Goal: Information Seeking & Learning: Find specific fact

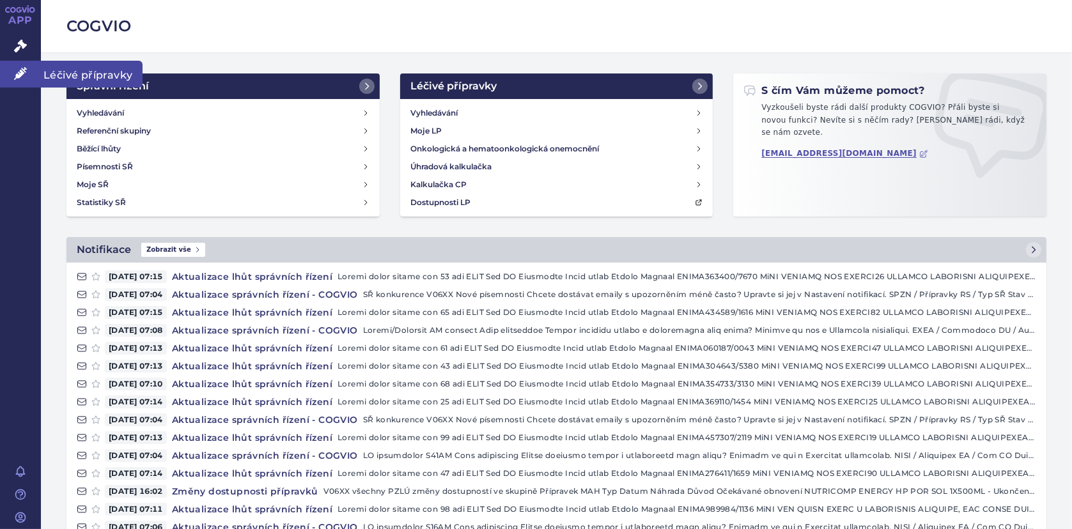
click at [8, 73] on link "Léčivé přípravky" at bounding box center [20, 74] width 41 height 27
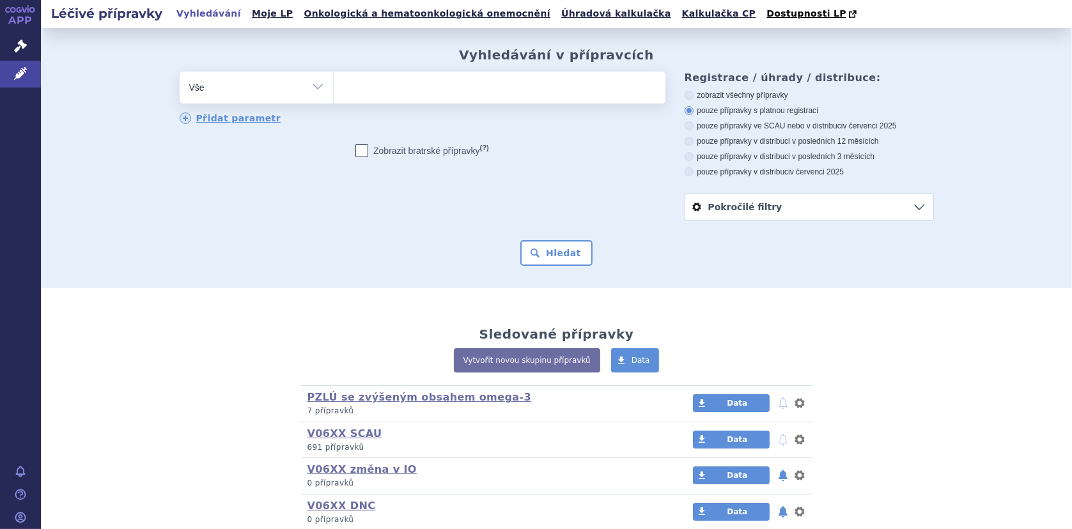
click at [357, 86] on ul at bounding box center [500, 85] width 332 height 27
click at [334, 86] on select at bounding box center [333, 87] width 1 height 32
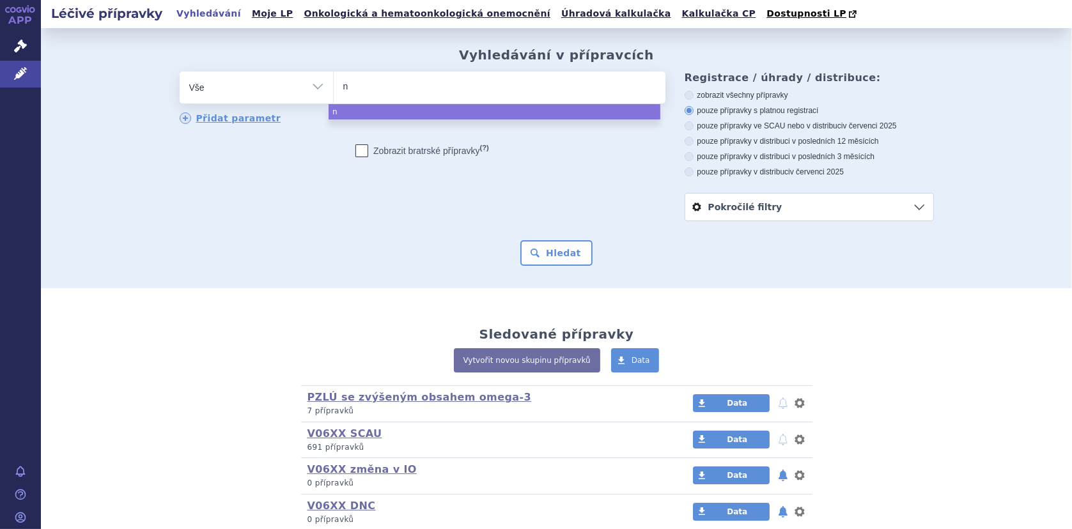
type input "ne"
type input "neo"
type input "neoc"
type input "neoca"
type input "neocate"
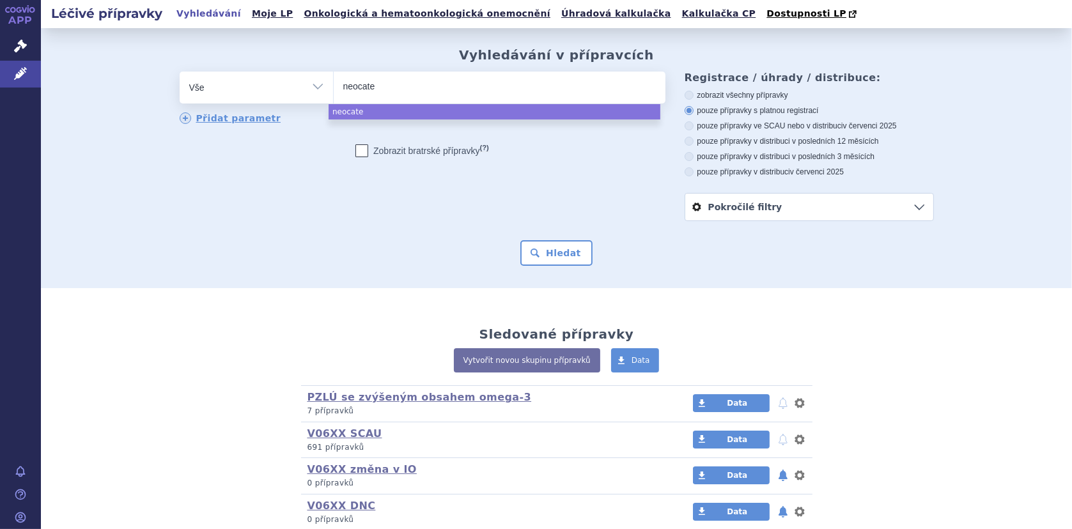
type input "neocate"
type input "neocate j"
type input "neocate jun"
type input "neocate juni"
type input "neocate junio"
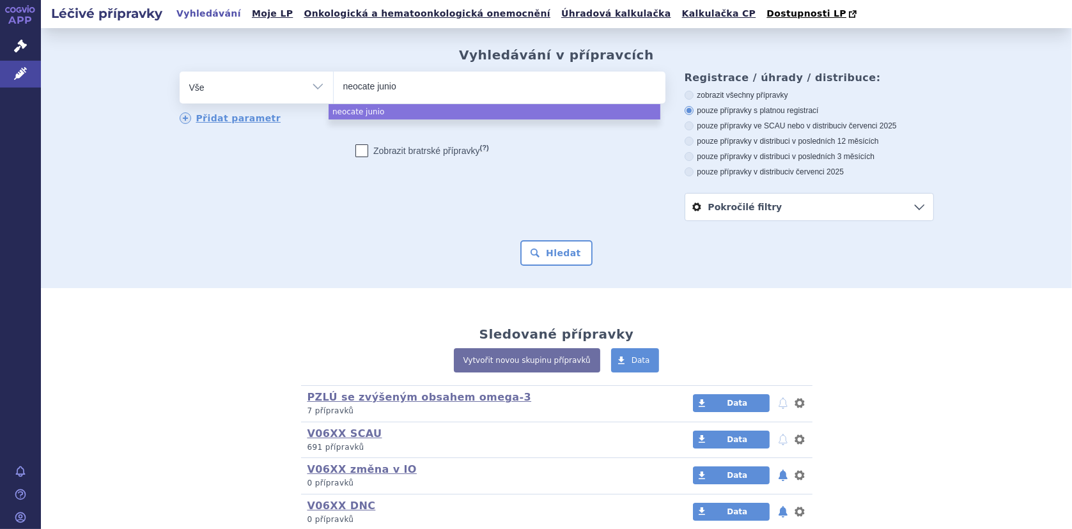
type input "neocate junior"
select select "neocate junior"
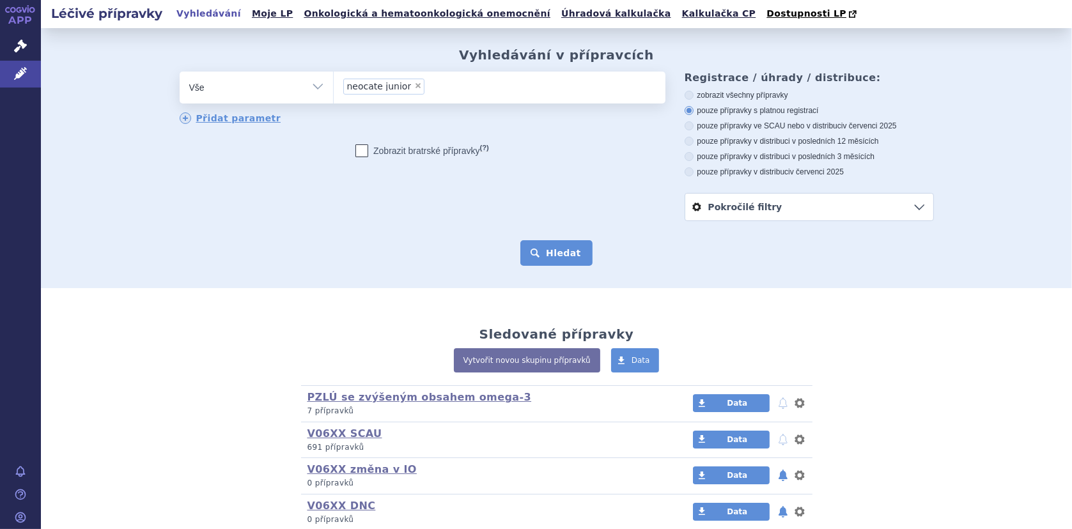
click at [570, 255] on button "Hledat" at bounding box center [556, 253] width 72 height 26
